Goal: Task Accomplishment & Management: Complete application form

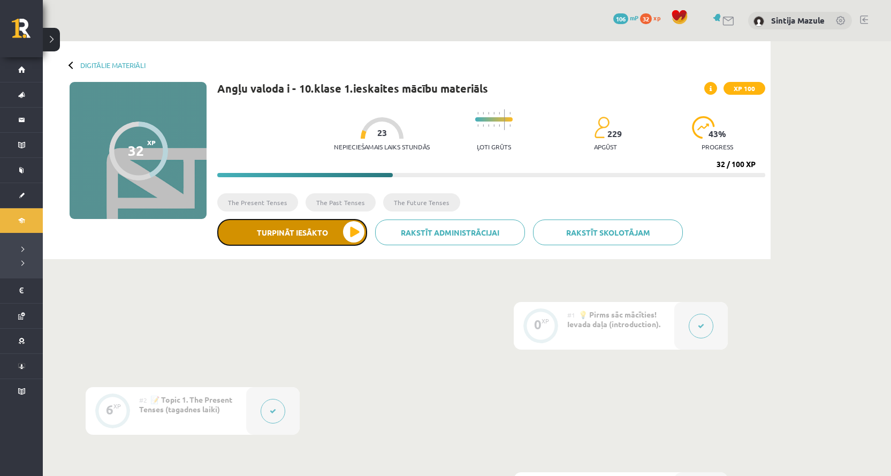
click at [253, 231] on button "Turpināt iesākto" at bounding box center [292, 232] width 150 height 27
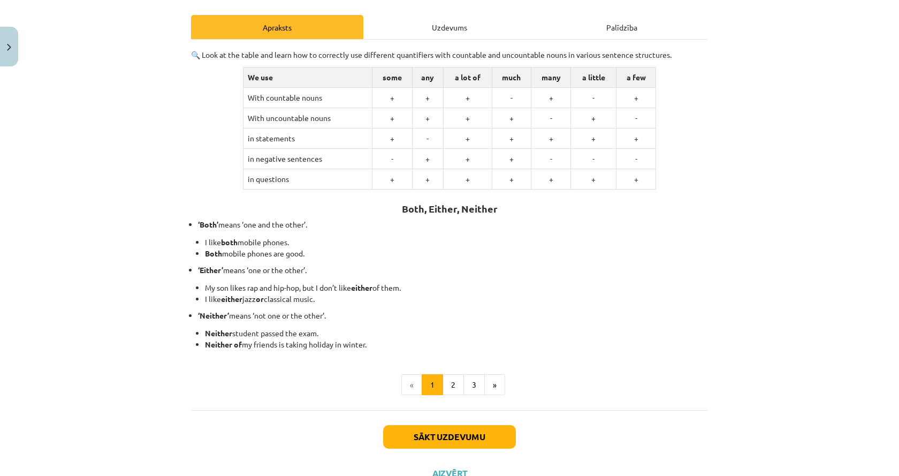
scroll to position [185, 0]
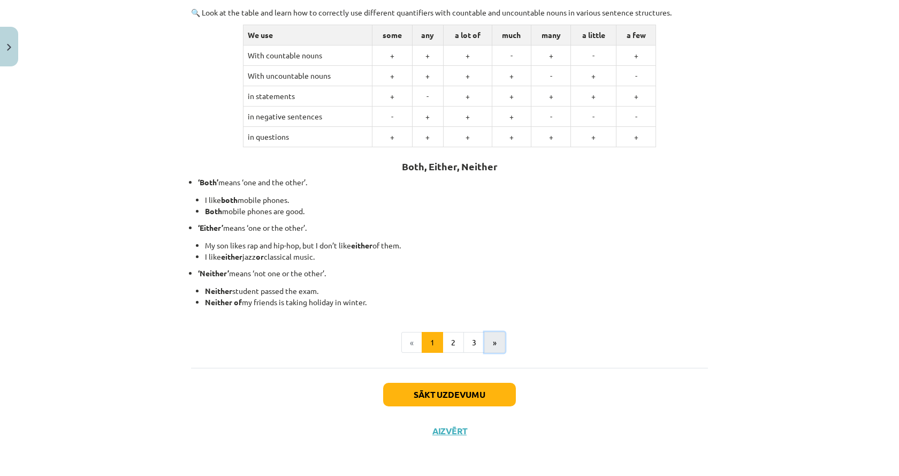
click at [490, 339] on button "»" at bounding box center [494, 342] width 21 height 21
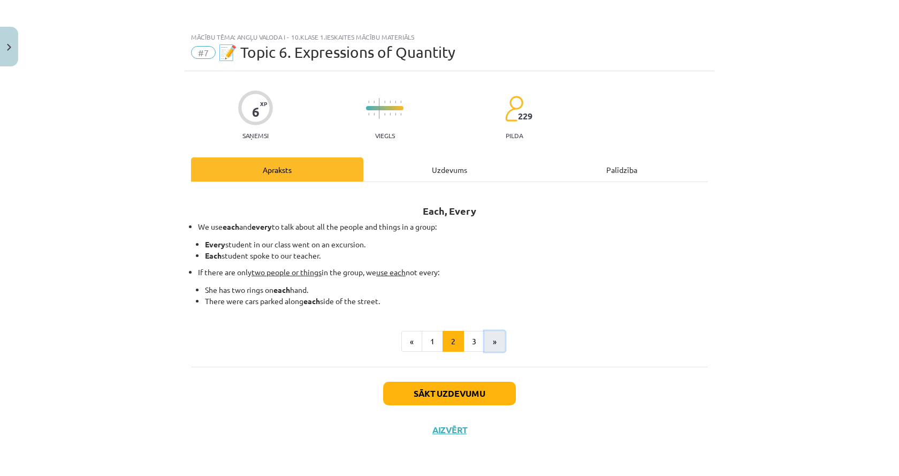
click at [498, 337] on button "»" at bounding box center [494, 341] width 21 height 21
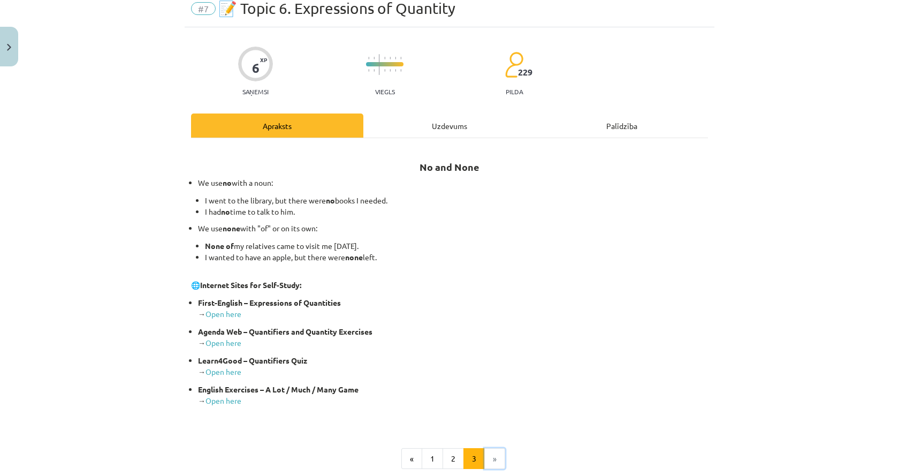
scroll to position [107, 0]
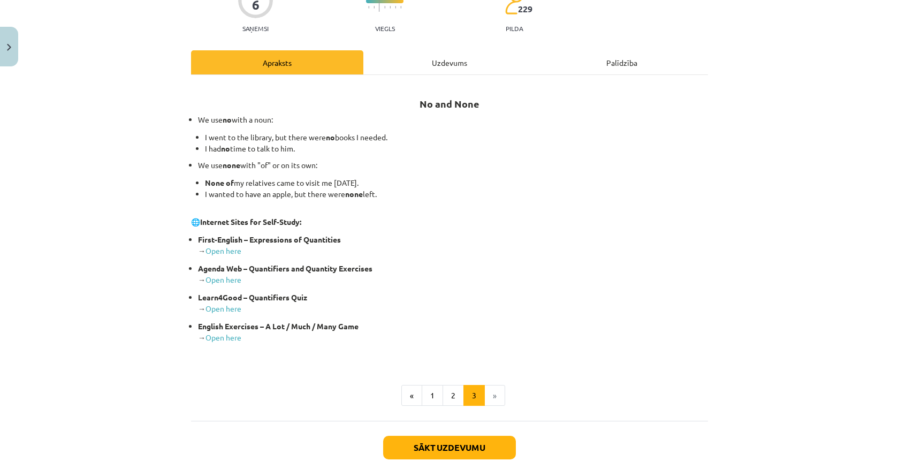
click at [485, 395] on li "»" at bounding box center [495, 395] width 20 height 21
click at [488, 395] on li "»" at bounding box center [495, 395] width 20 height 21
click at [470, 450] on button "Sākt uzdevumu" at bounding box center [449, 447] width 133 height 24
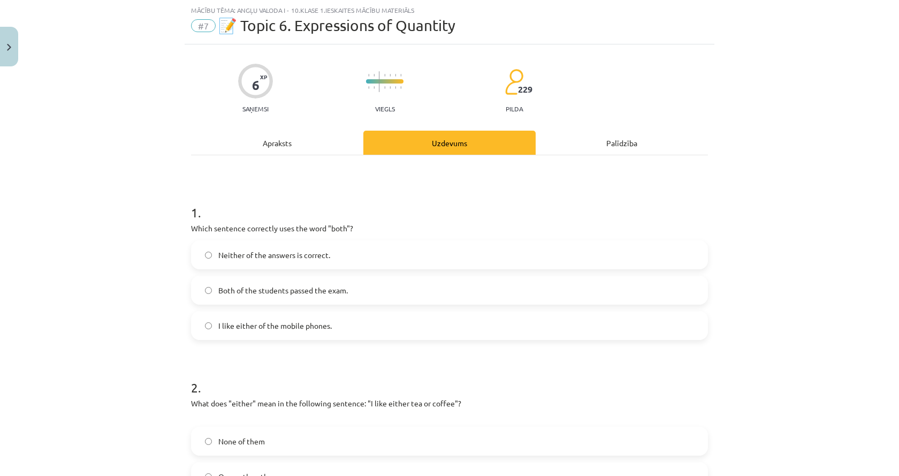
scroll to position [80, 0]
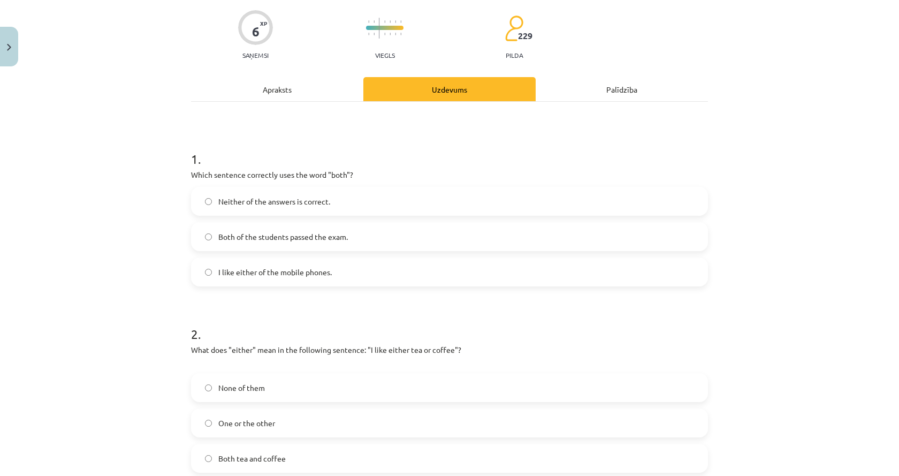
click at [220, 248] on label "Both of the students passed the exam." at bounding box center [449, 236] width 515 height 27
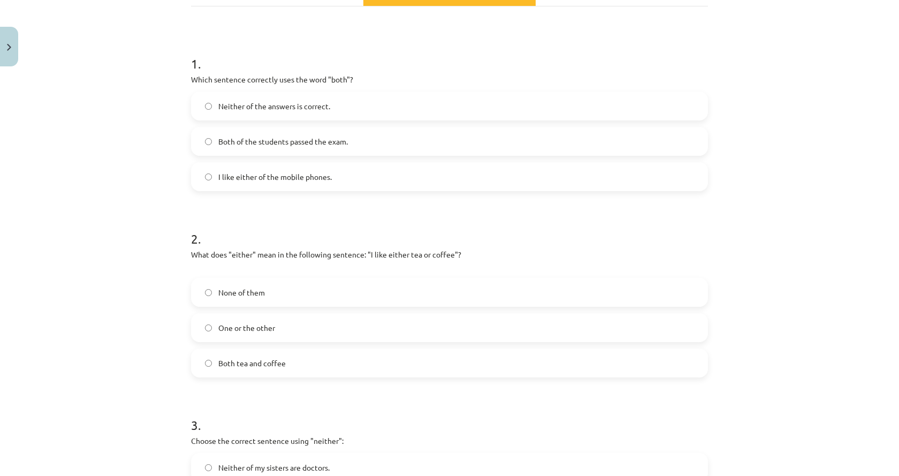
scroll to position [187, 0]
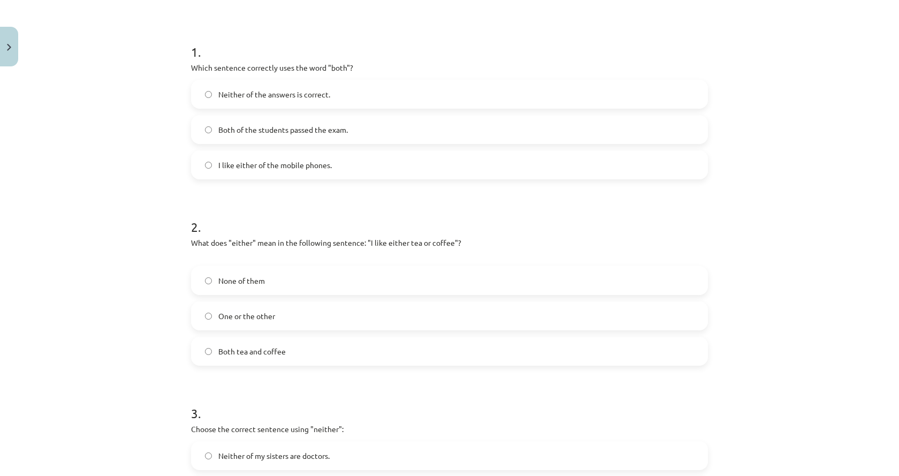
click at [259, 318] on span "One or the other" at bounding box center [246, 315] width 57 height 11
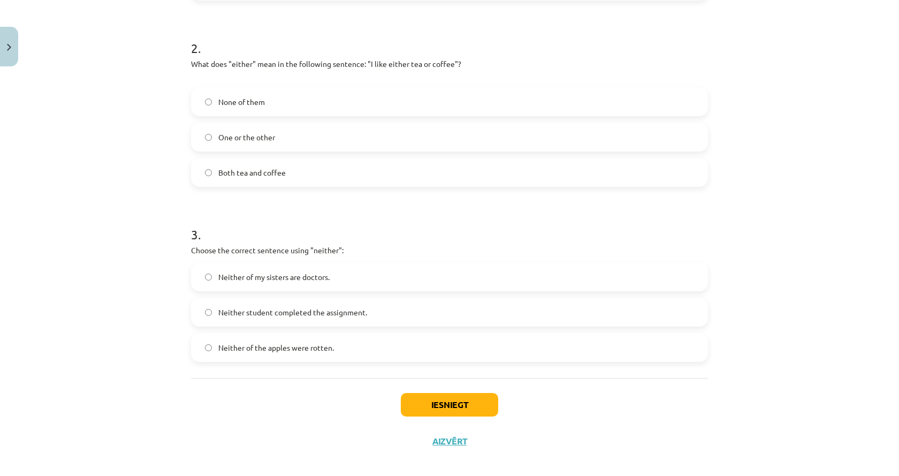
scroll to position [376, 0]
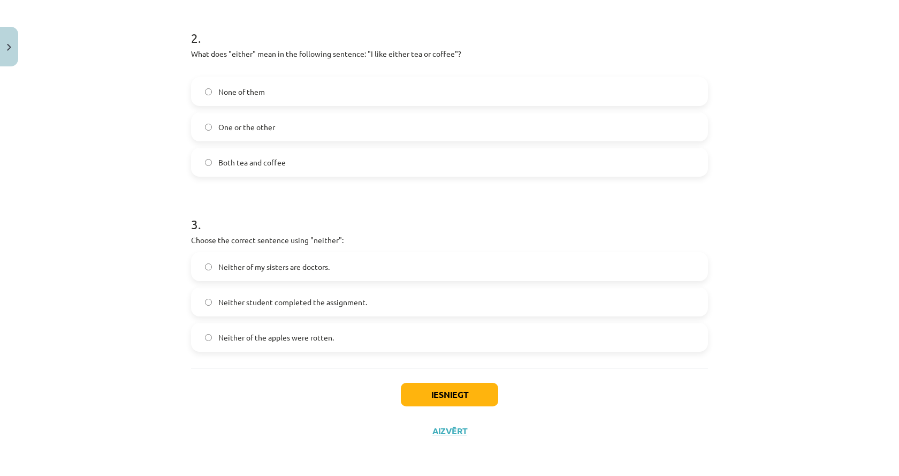
click at [813, 287] on div "Mācību tēma: Angļu valoda i - 10.[PERSON_NAME] 1.ieskaites mācību materiāls #7 …" at bounding box center [449, 238] width 899 height 476
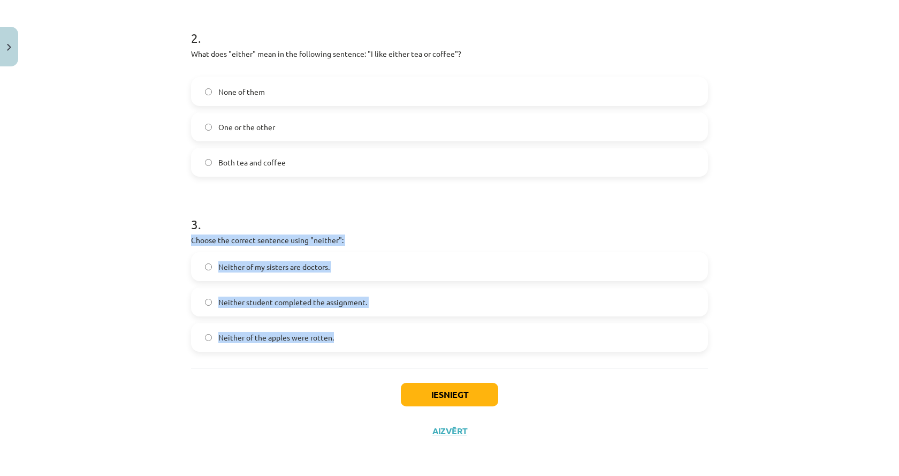
drag, startPoint x: 183, startPoint y: 238, endPoint x: 360, endPoint y: 339, distance: 203.4
click at [360, 339] on div "6 XP Saņemsi Viegls 229 pilda Apraksts Uzdevums Palīdzība 1 . Which sentence co…" at bounding box center [450, 72] width 530 height 754
copy div "Choose the correct sentence using "neither": Neither of my sisters are doctors.…"
click at [63, 270] on div "Mācību tēma: Angļu valoda i - 10.[PERSON_NAME] 1.ieskaites mācību materiāls #7 …" at bounding box center [449, 238] width 899 height 476
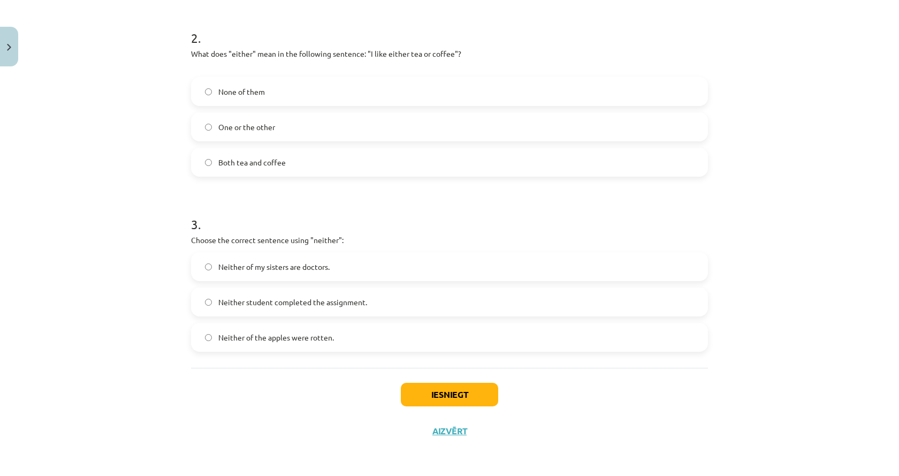
click at [367, 304] on label "Neither student completed the assignment." at bounding box center [449, 301] width 515 height 27
click at [415, 386] on button "Iesniegt" at bounding box center [449, 395] width 97 height 24
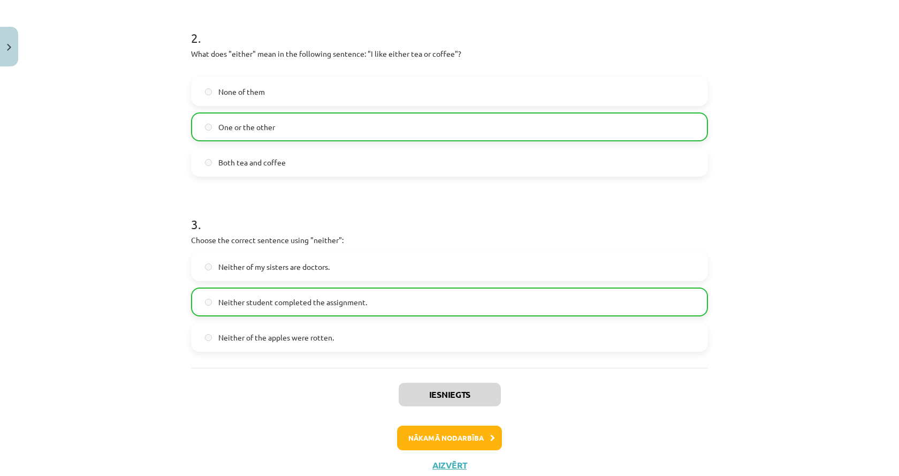
scroll to position [357, 0]
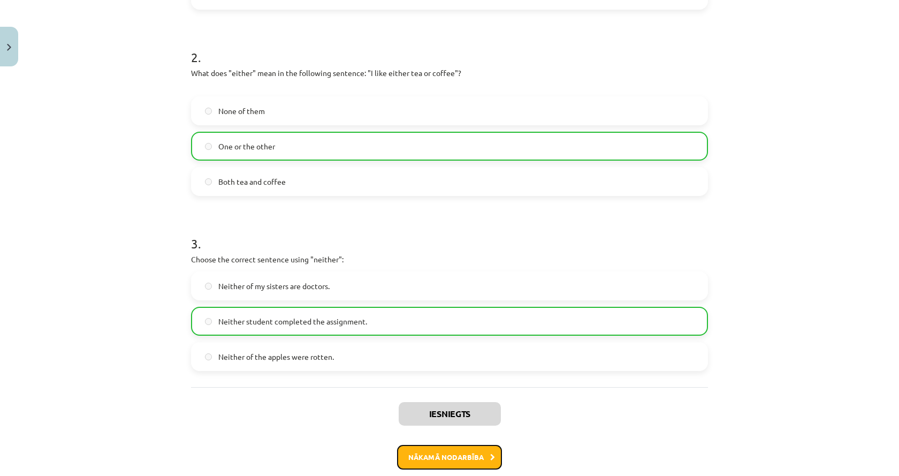
click at [448, 456] on button "Nākamā nodarbība" at bounding box center [449, 457] width 105 height 25
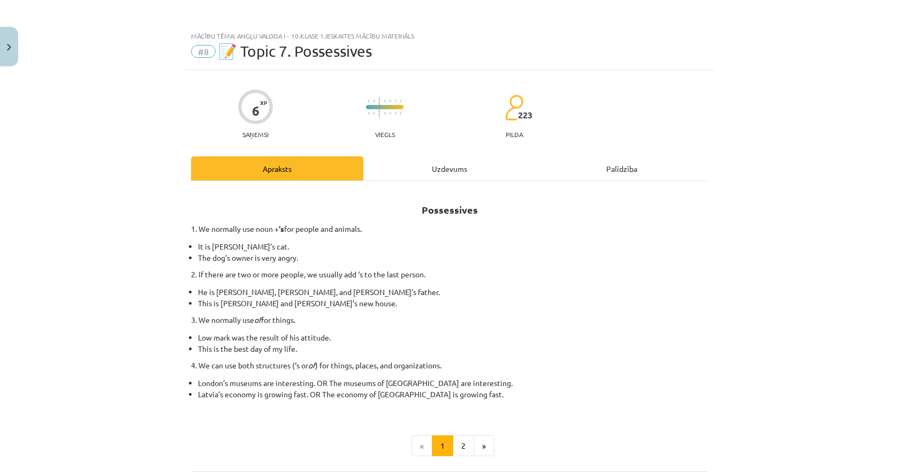
scroll to position [0, 0]
click at [480, 442] on button "»" at bounding box center [483, 446] width 21 height 21
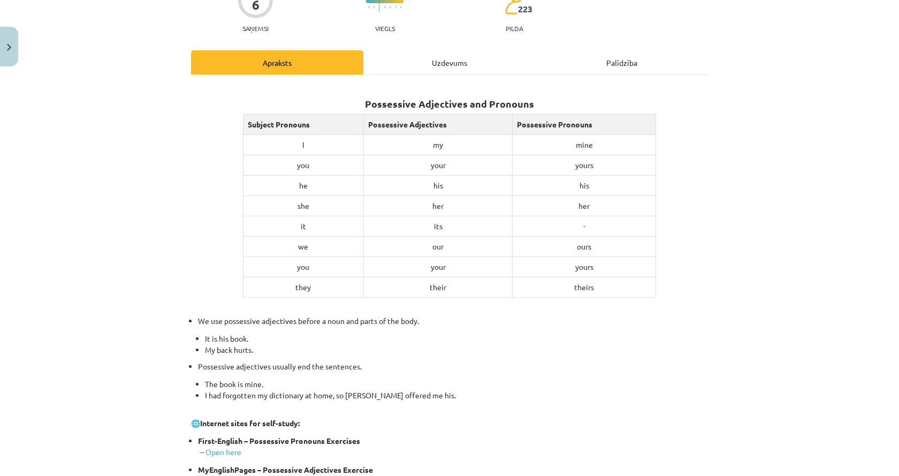
scroll to position [53, 0]
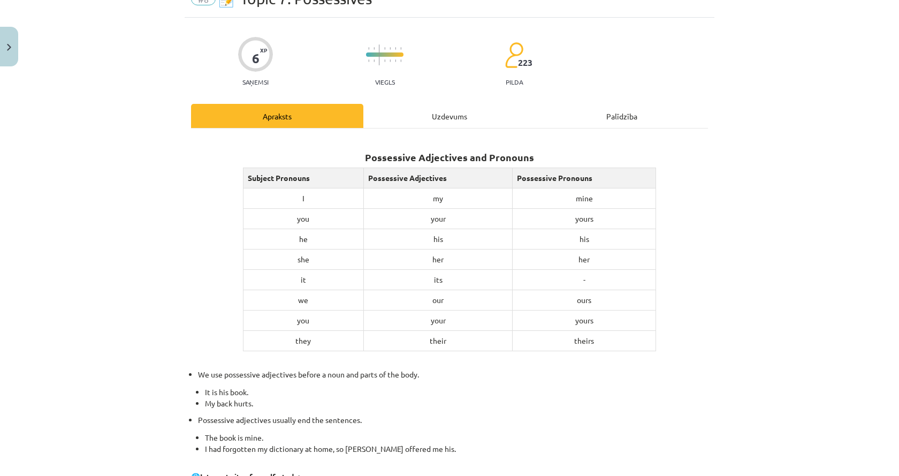
drag, startPoint x: 471, startPoint y: 195, endPoint x: 143, endPoint y: 220, distance: 329.4
click at [143, 220] on div "Mācību tēma: Angļu valoda i - 10.[PERSON_NAME] 1.ieskaites mācību materiāls #8 …" at bounding box center [449, 238] width 899 height 476
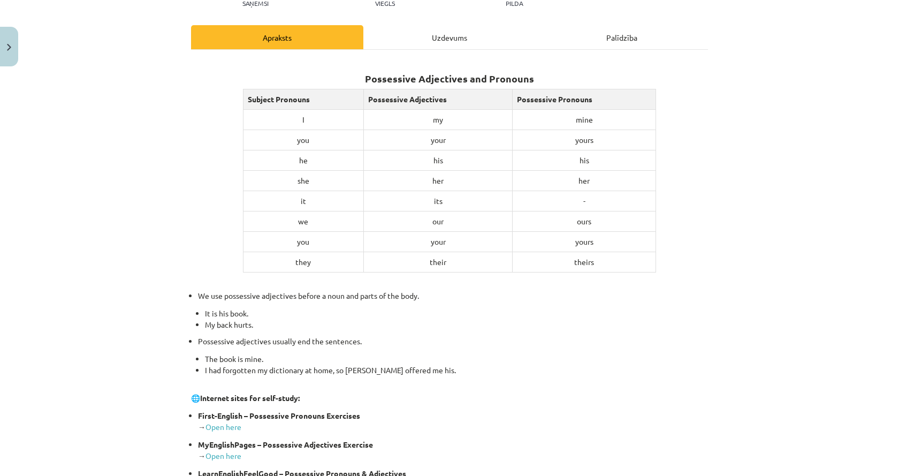
scroll to position [107, 0]
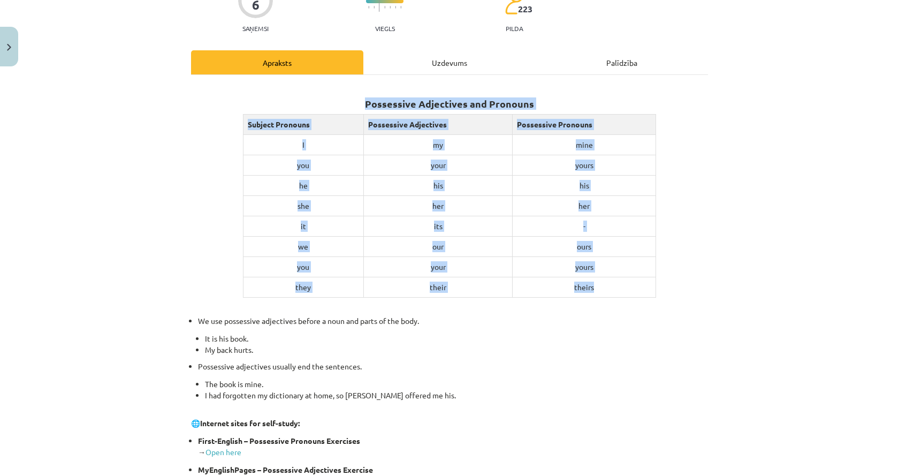
drag, startPoint x: 362, startPoint y: 103, endPoint x: 634, endPoint y: 293, distance: 331.7
click at [634, 293] on div "Possessive Adjectives and Pronouns Subject Pronouns Possessive Adjectives Posse…" at bounding box center [449, 315] width 517 height 460
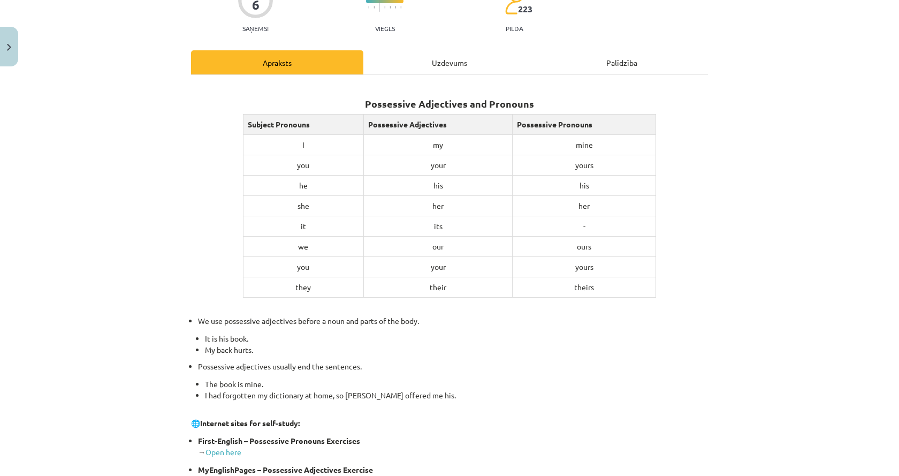
click at [719, 155] on div "Mācību tēma: Angļu valoda i - 10.[PERSON_NAME] 1.ieskaites mācību materiāls #8 …" at bounding box center [449, 238] width 899 height 476
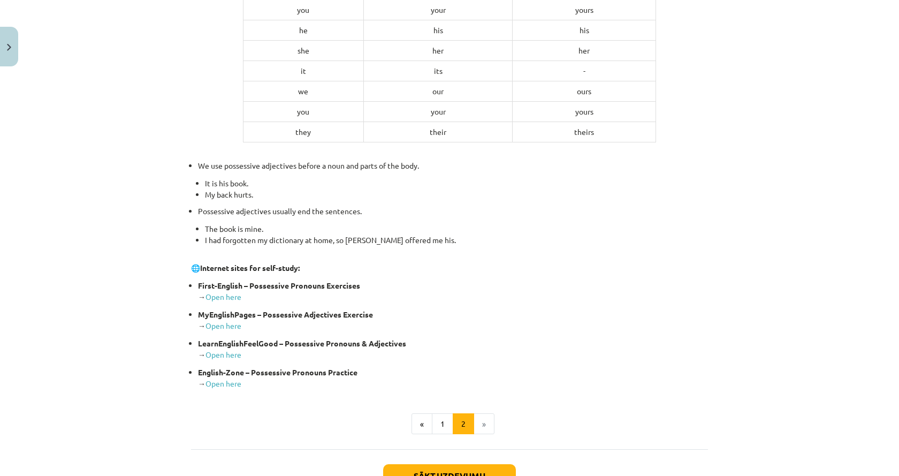
scroll to position [267, 0]
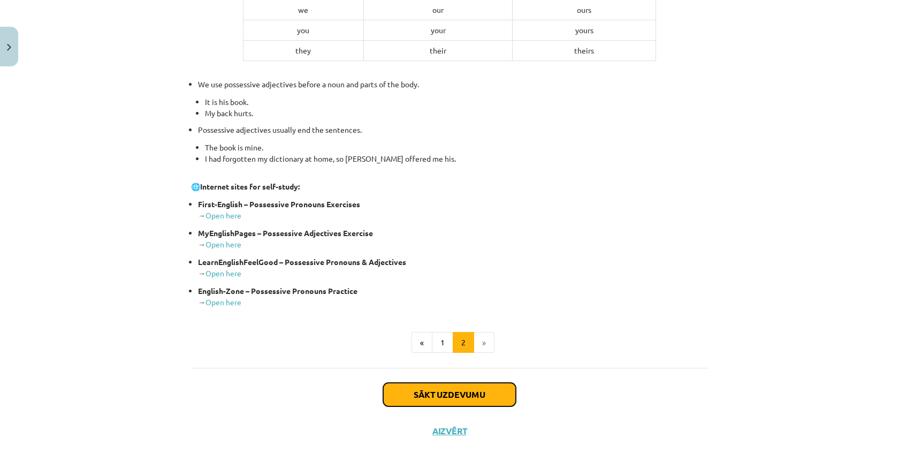
click at [469, 385] on button "Sākt uzdevumu" at bounding box center [449, 395] width 133 height 24
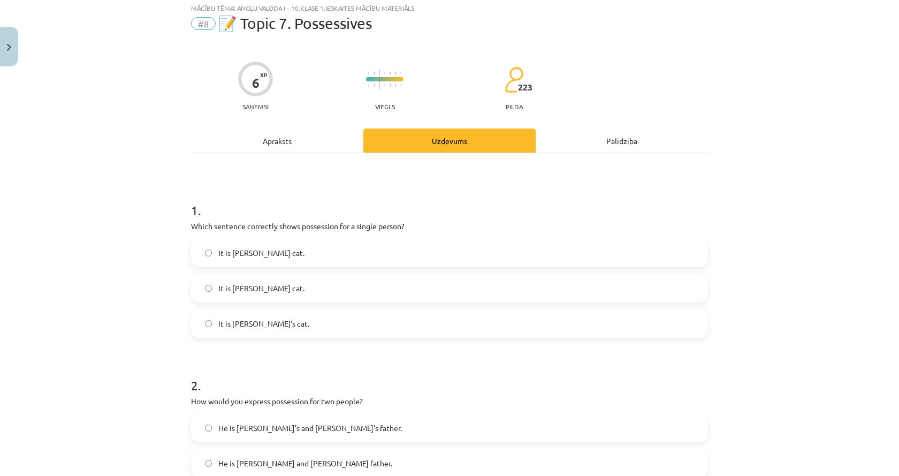
scroll to position [27, 0]
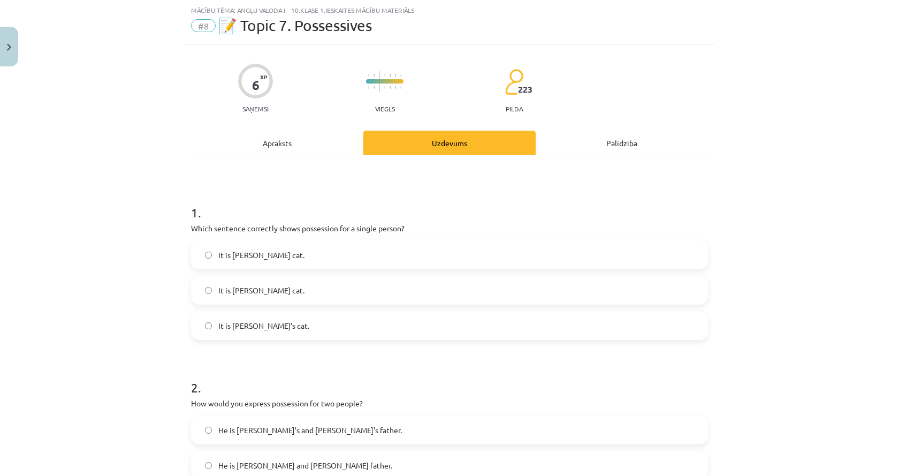
click at [247, 330] on span "It is [PERSON_NAME]’s cat." at bounding box center [263, 325] width 91 height 11
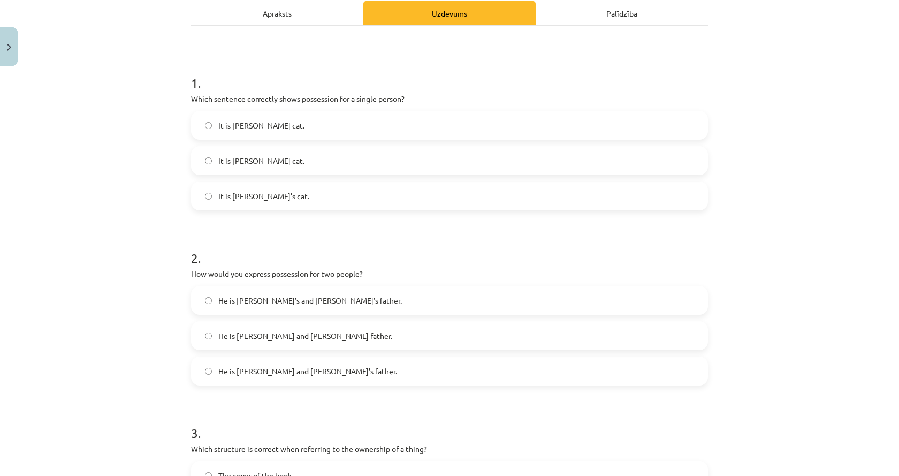
scroll to position [187, 0]
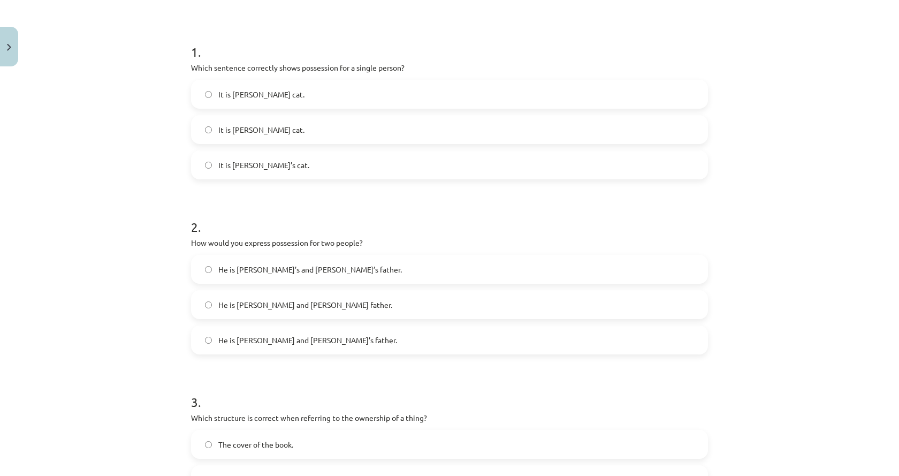
click at [235, 342] on span "He is [PERSON_NAME] and [PERSON_NAME]’s father." at bounding box center [307, 339] width 179 height 11
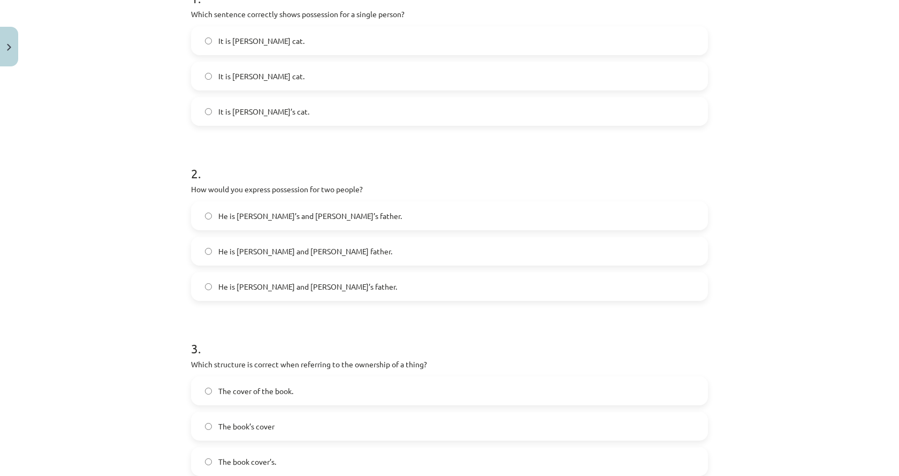
scroll to position [348, 0]
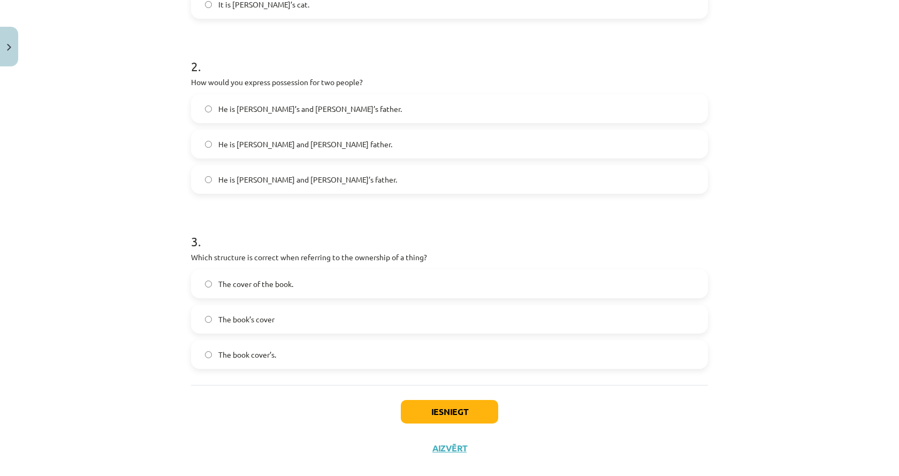
click at [281, 328] on label "The book’s cover" at bounding box center [449, 318] width 515 height 27
click at [424, 415] on button "Iesniegt" at bounding box center [449, 412] width 97 height 24
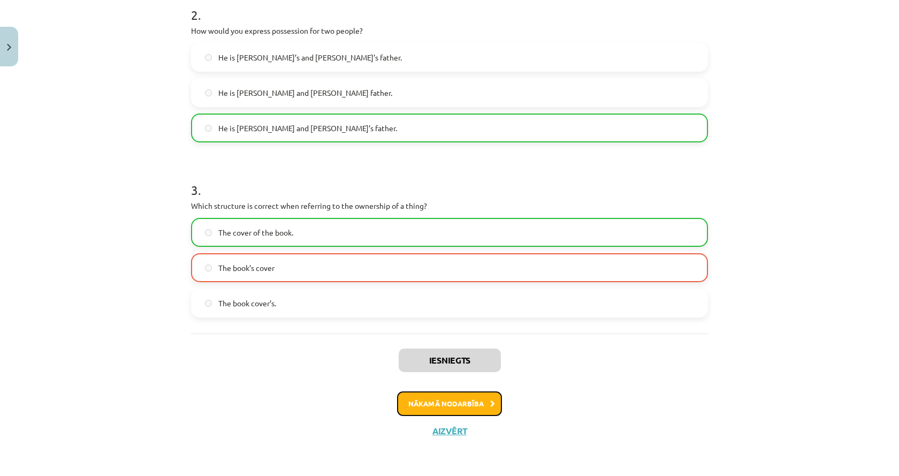
click at [402, 403] on button "Nākamā nodarbība" at bounding box center [449, 403] width 105 height 25
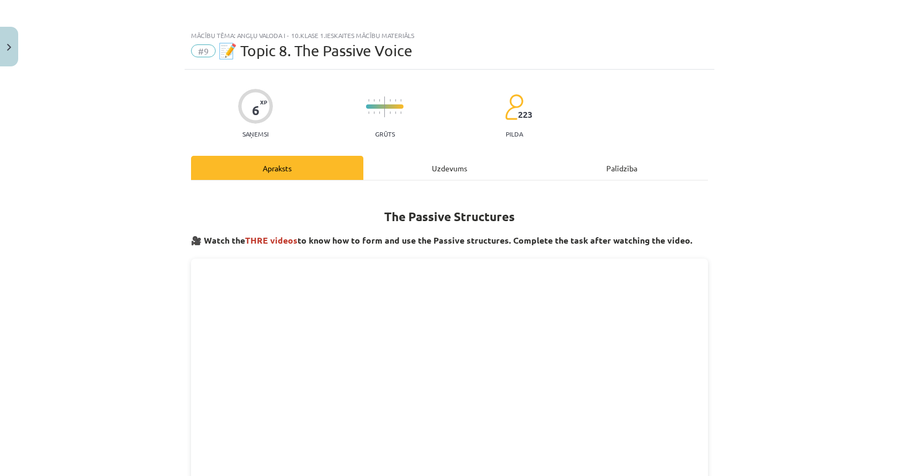
scroll to position [0, 0]
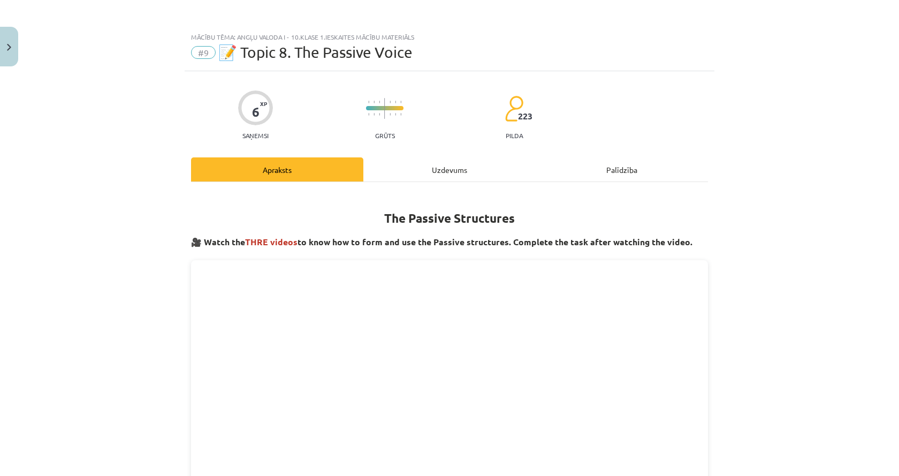
click at [420, 163] on div "Uzdevums" at bounding box center [449, 169] width 172 height 24
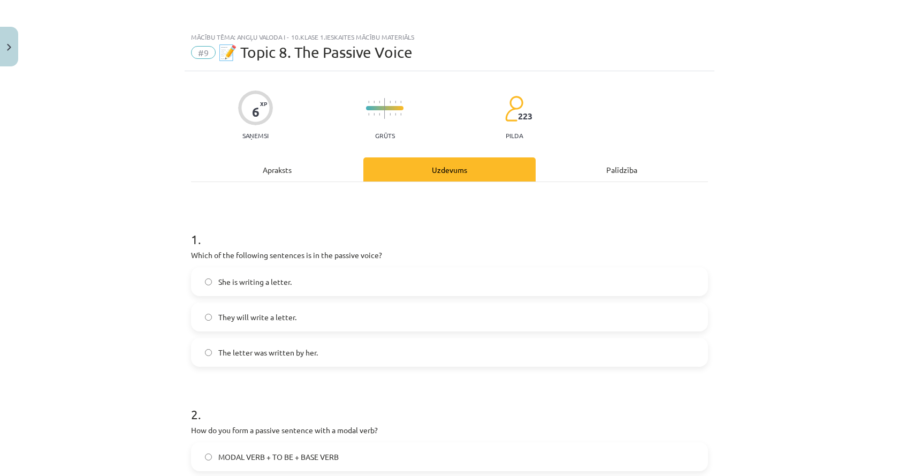
scroll to position [27, 0]
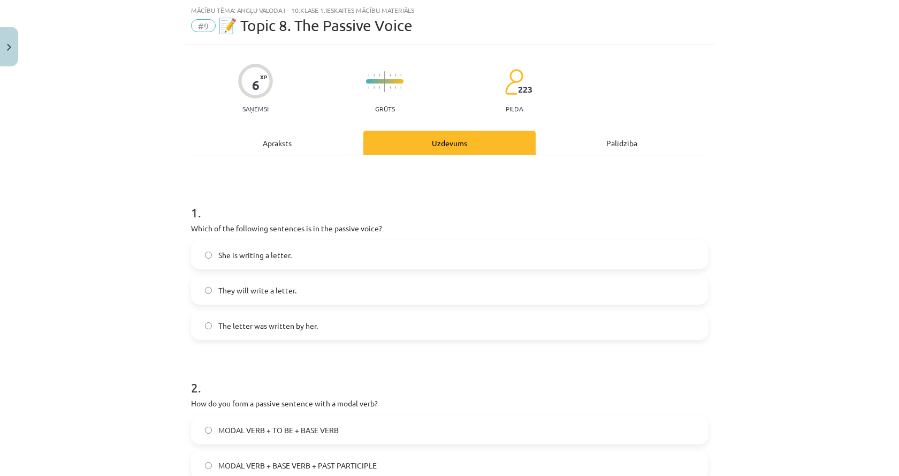
click at [270, 159] on div "1 . Which of the following sentences is in the passive voice? She is writing a …" at bounding box center [449, 430] width 517 height 550
click at [269, 152] on div "Apraksts" at bounding box center [277, 143] width 172 height 24
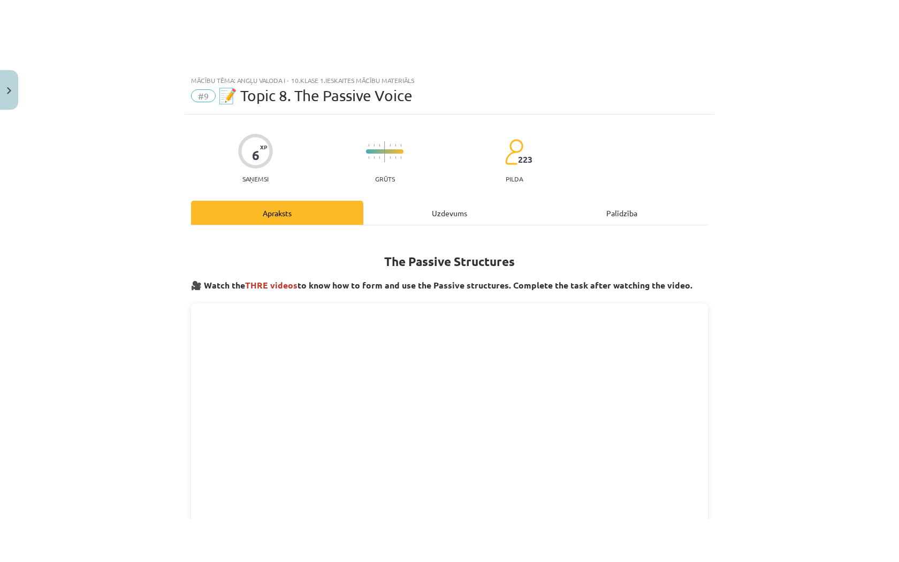
scroll to position [214, 0]
